Goal: Navigation & Orientation: Find specific page/section

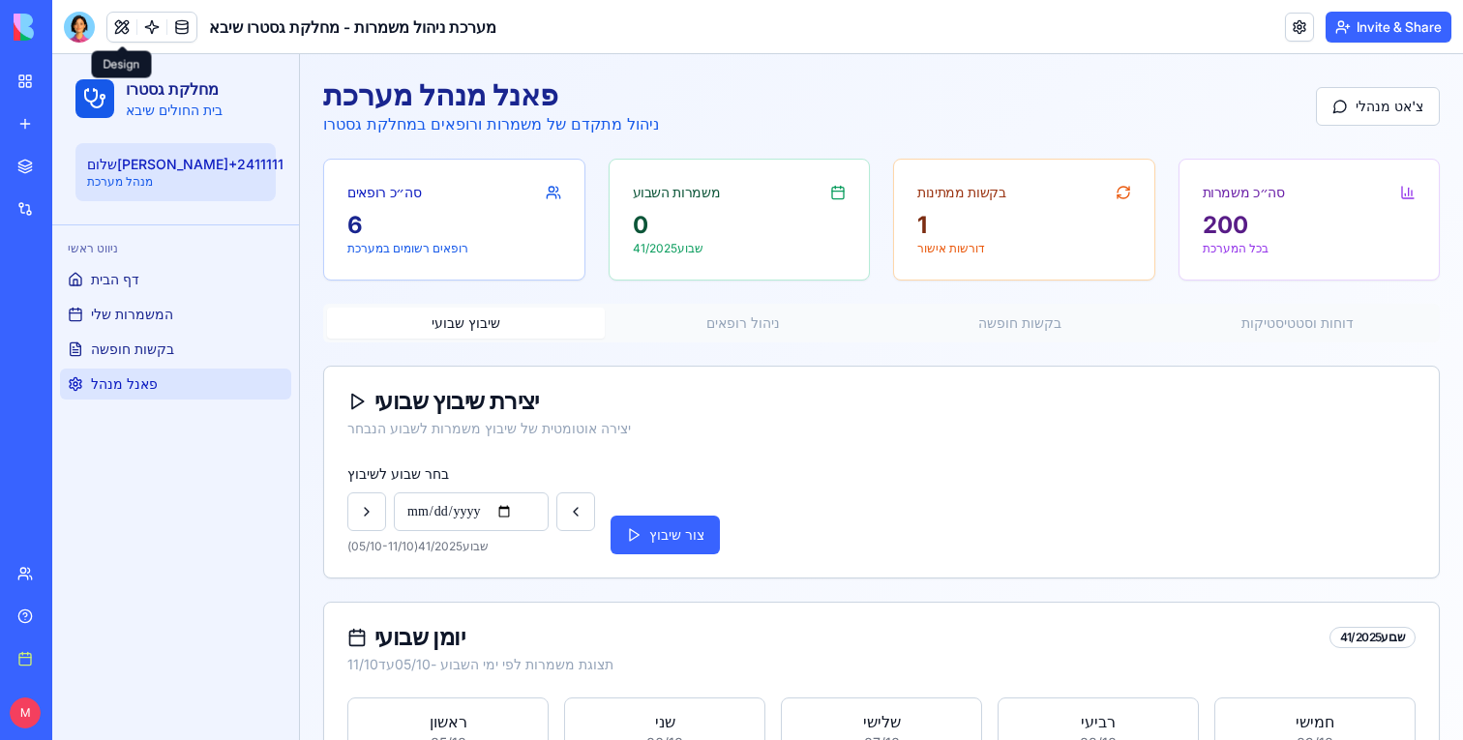
scroll to position [226, 0]
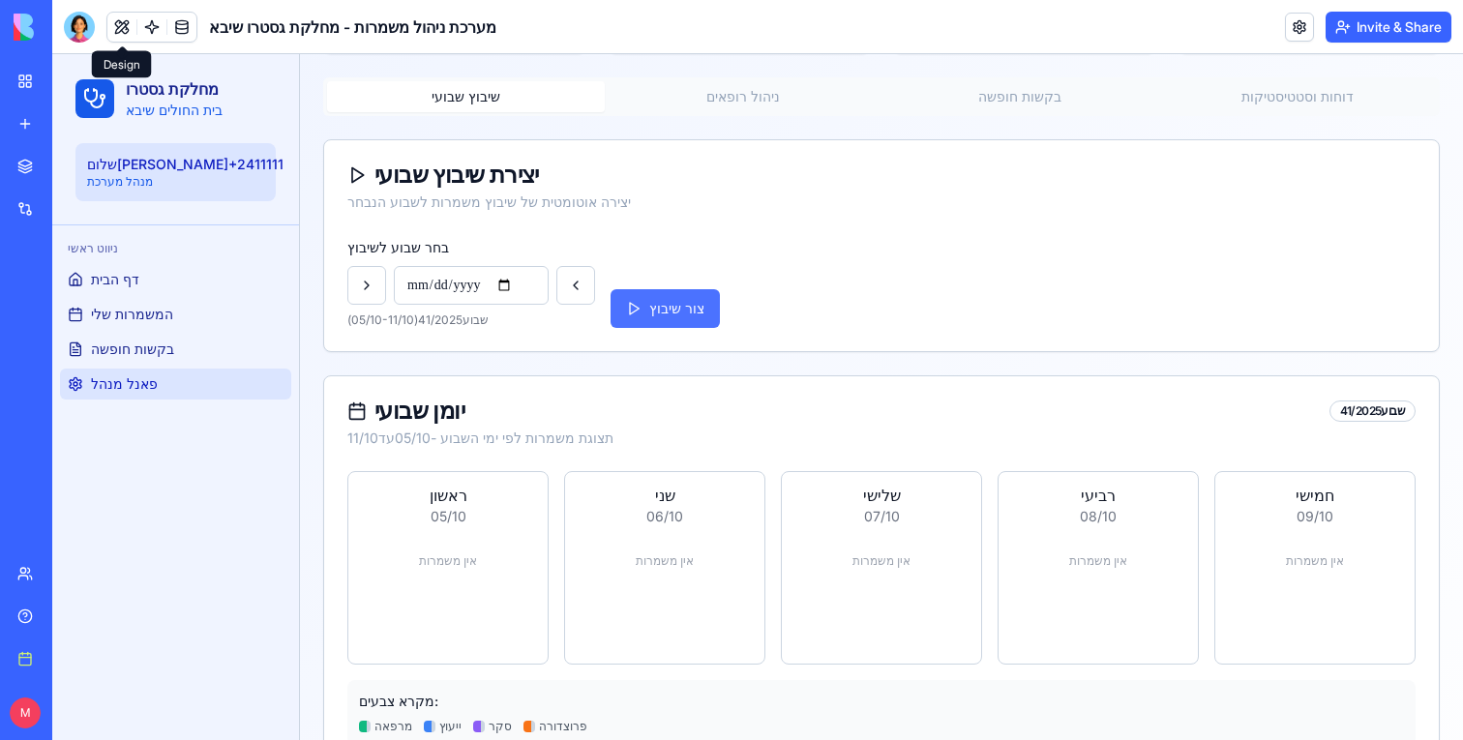
click at [689, 304] on button "צור שיבוץ" at bounding box center [665, 308] width 109 height 39
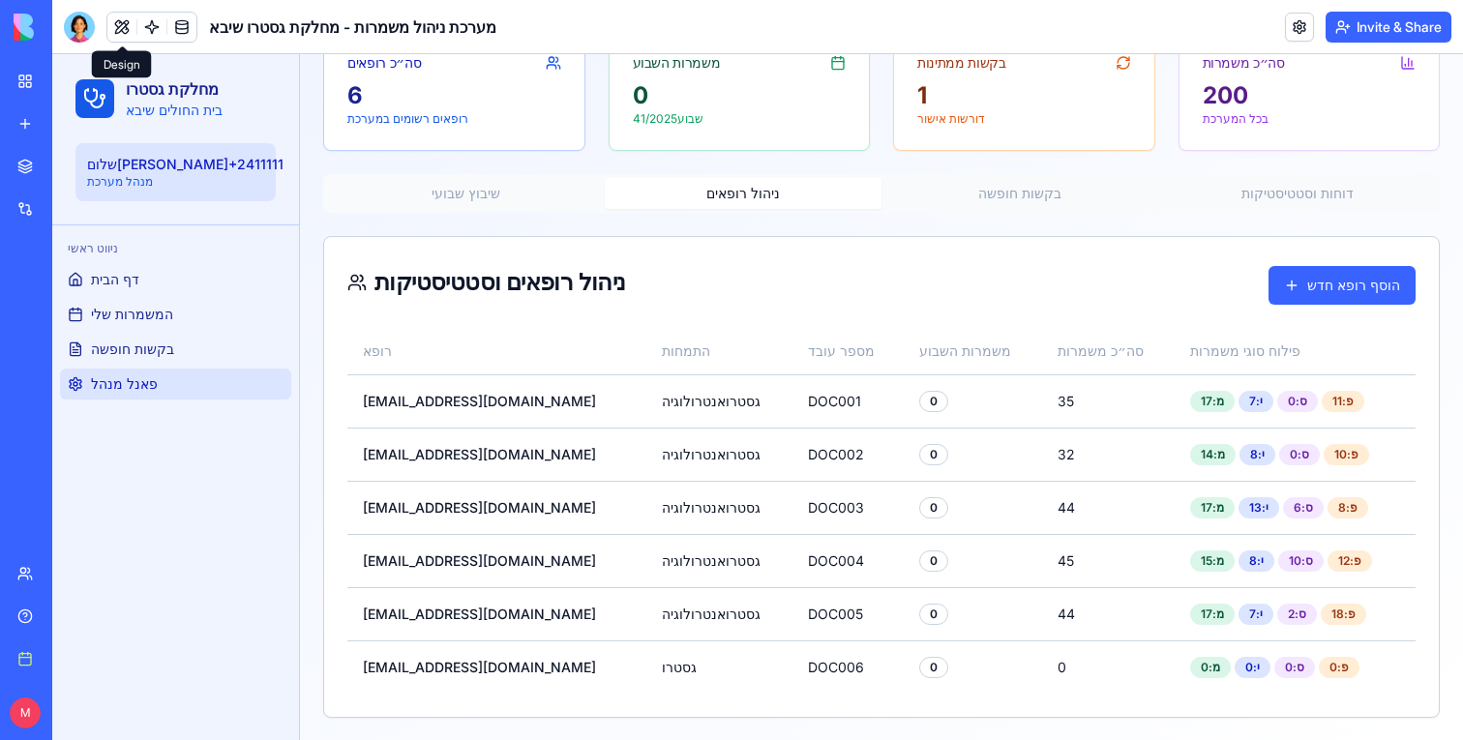
click at [749, 103] on div "פאנל מנהל מערכת ניהול מתקדם של משמרות ורופאים במחלקת גסטרו צ'אט מנהלי סה״כ רופא…" at bounding box center [881, 333] width 1163 height 817
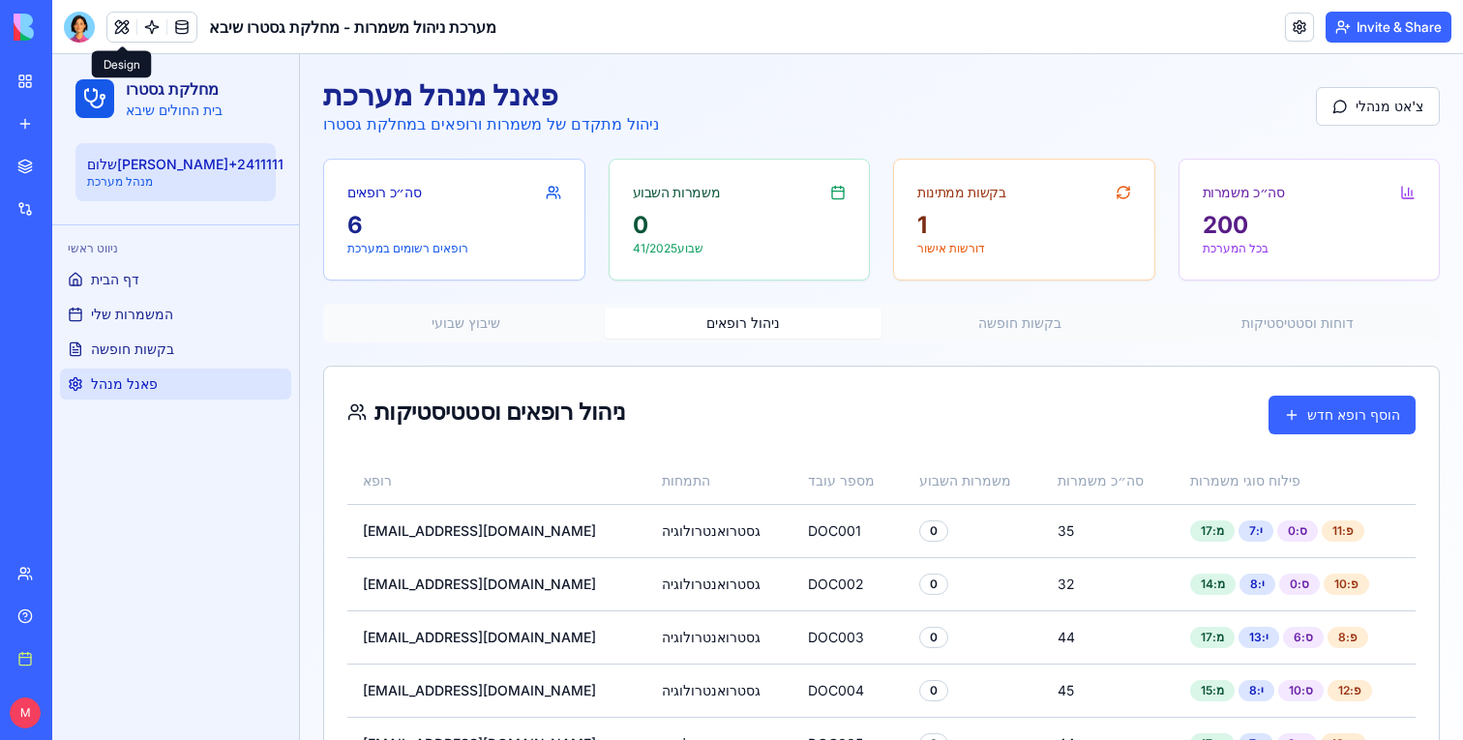
click at [1005, 187] on div "פאנל מנהל מערכת ניהול מתקדם של משמרות ורופאים במחלקת גסטרו צ'אט מנהלי סה״כ רופא…" at bounding box center [881, 462] width 1163 height 817
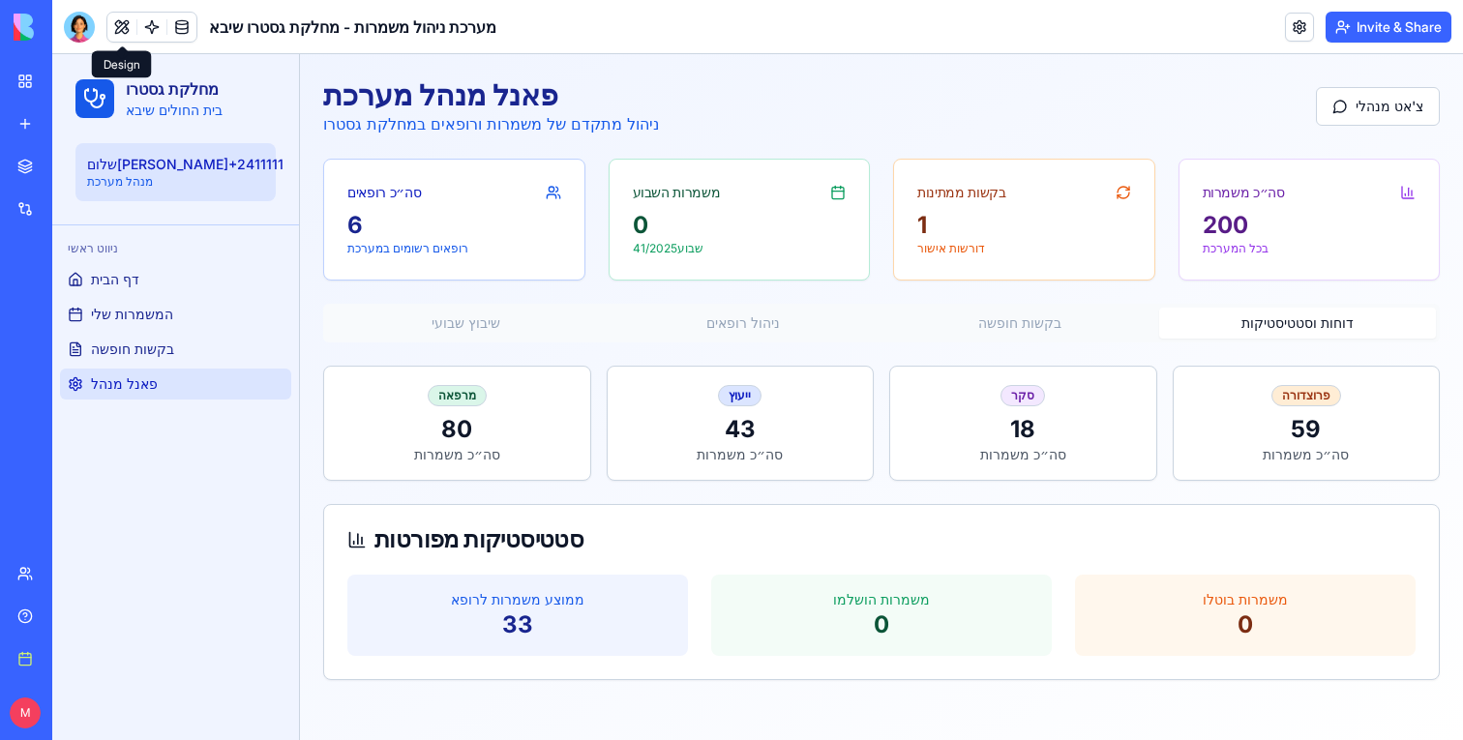
click at [1277, 329] on button "דוחות וסטטיסטיקות" at bounding box center [1298, 323] width 278 height 31
click at [729, 319] on button "ניהול רופאים" at bounding box center [744, 323] width 278 height 31
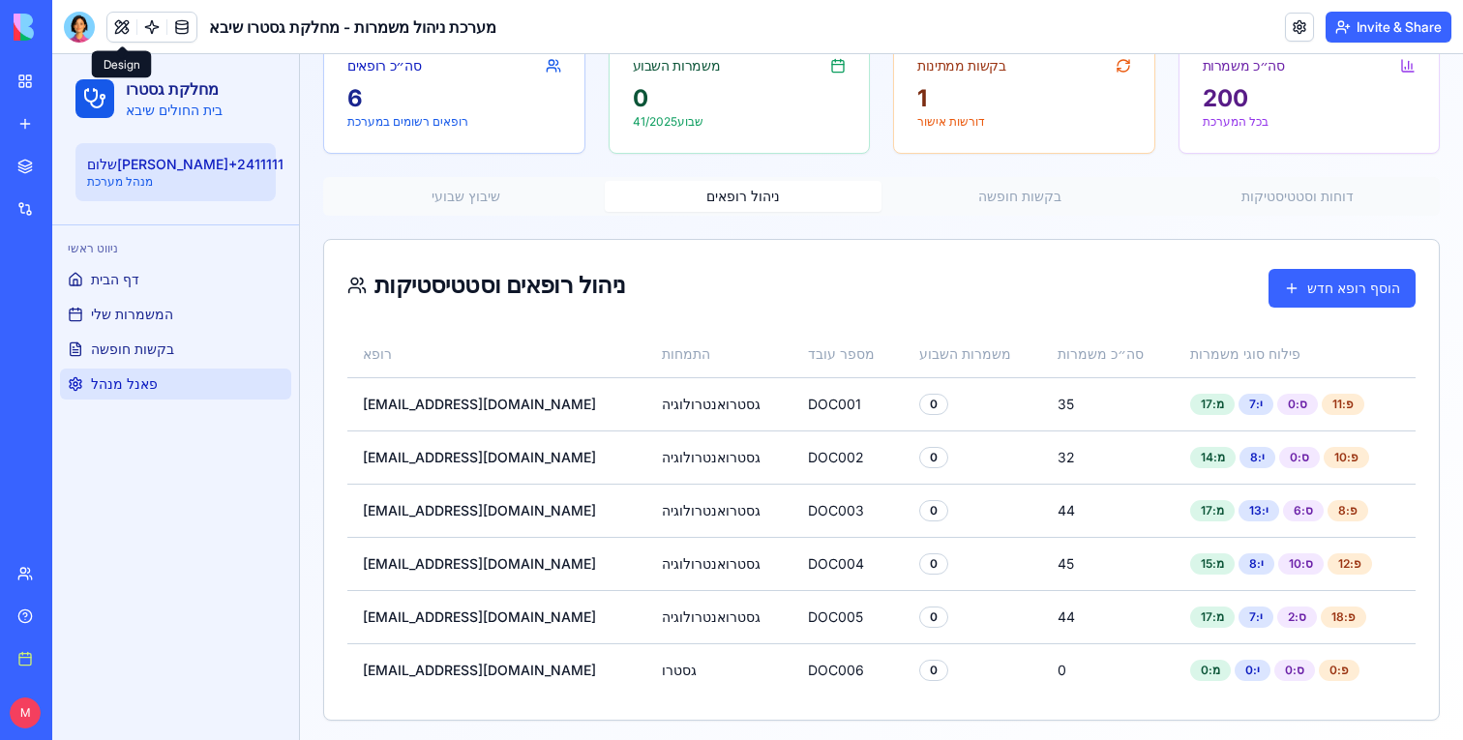
scroll to position [130, 0]
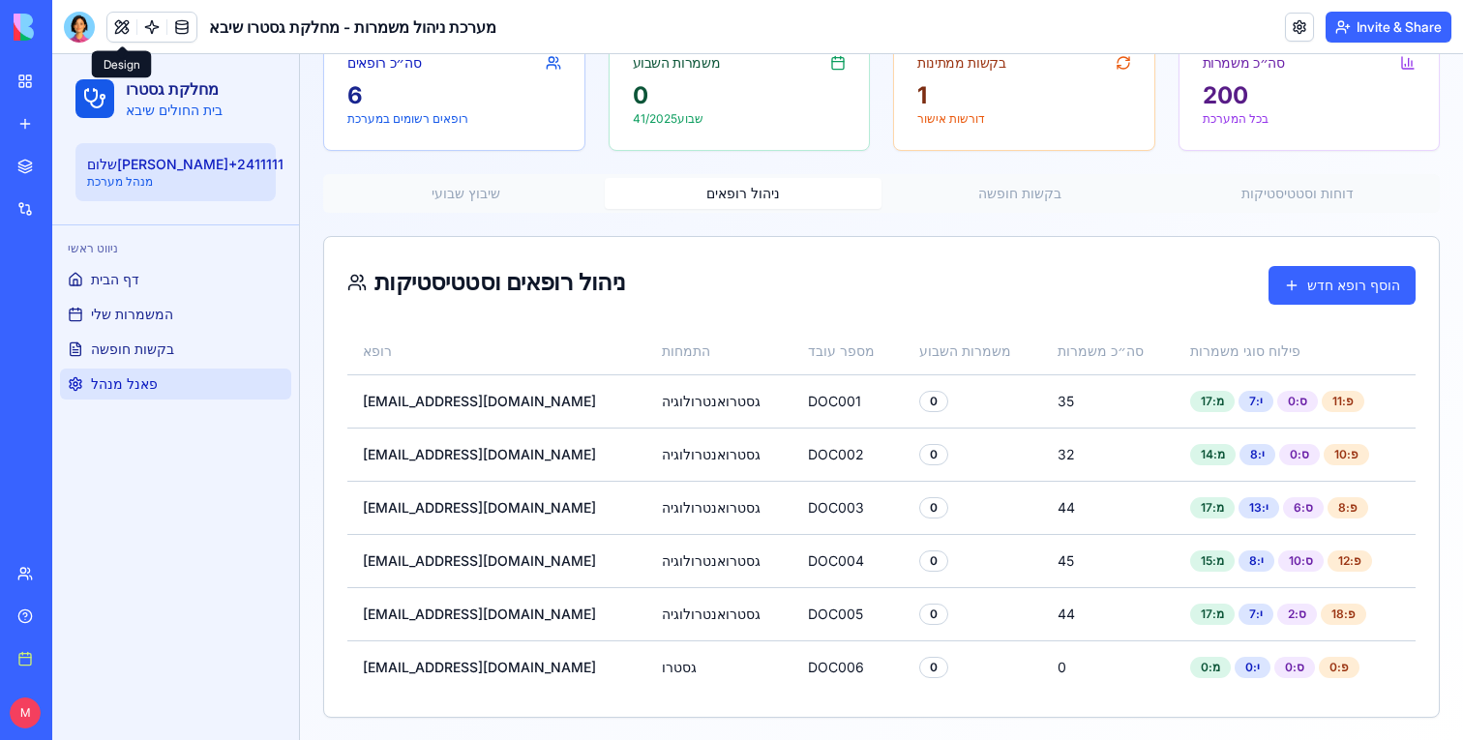
click at [458, 203] on button "שיבוץ שבועי" at bounding box center [466, 193] width 278 height 31
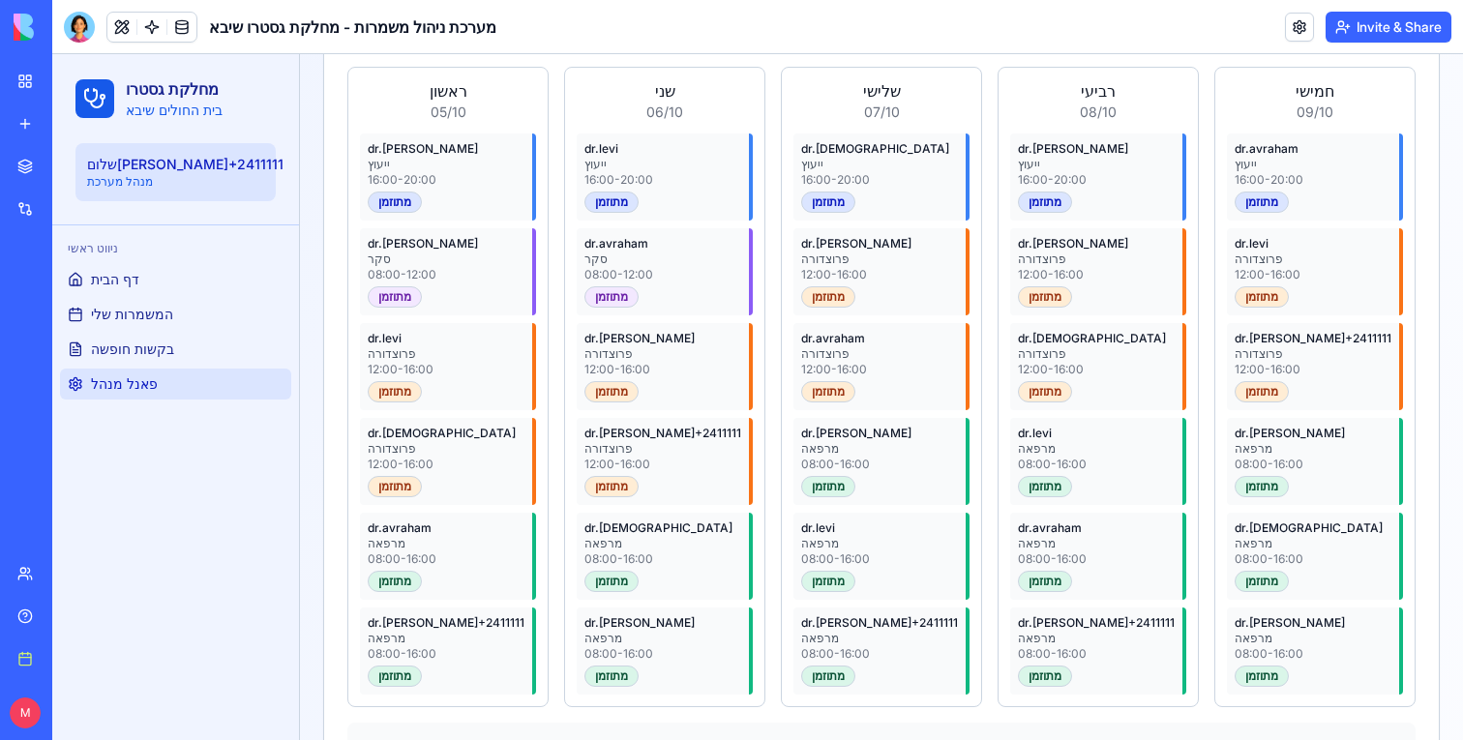
scroll to position [632, 0]
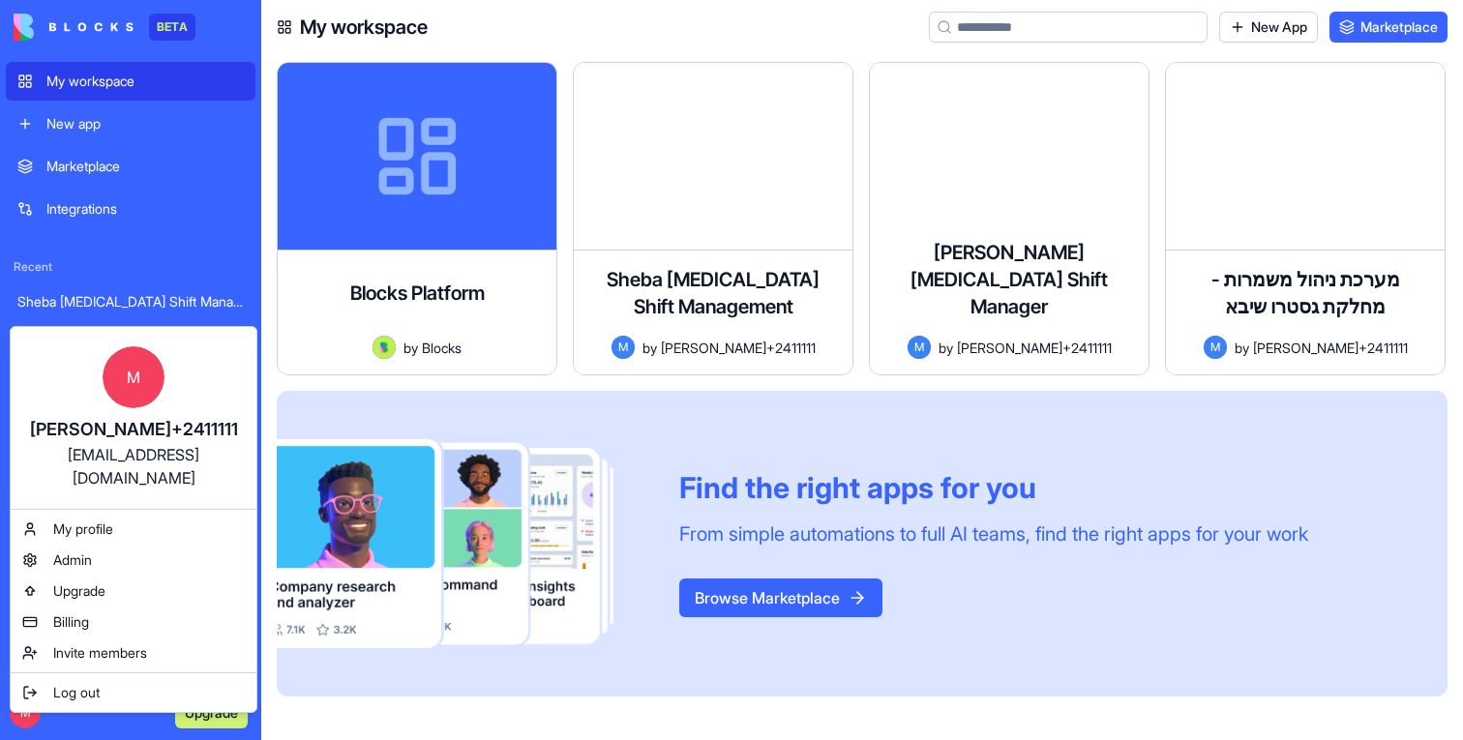
click at [467, 664] on html "BETA My workspace New app Marketplace Integrations Recent Sheba Gastro Shift Ma…" at bounding box center [731, 370] width 1463 height 740
click at [23, 715] on html "BETA My workspace New app Marketplace Integrations Recent Sheba Gastro Shift Ma…" at bounding box center [731, 370] width 1463 height 740
